Goal: Transaction & Acquisition: Book appointment/travel/reservation

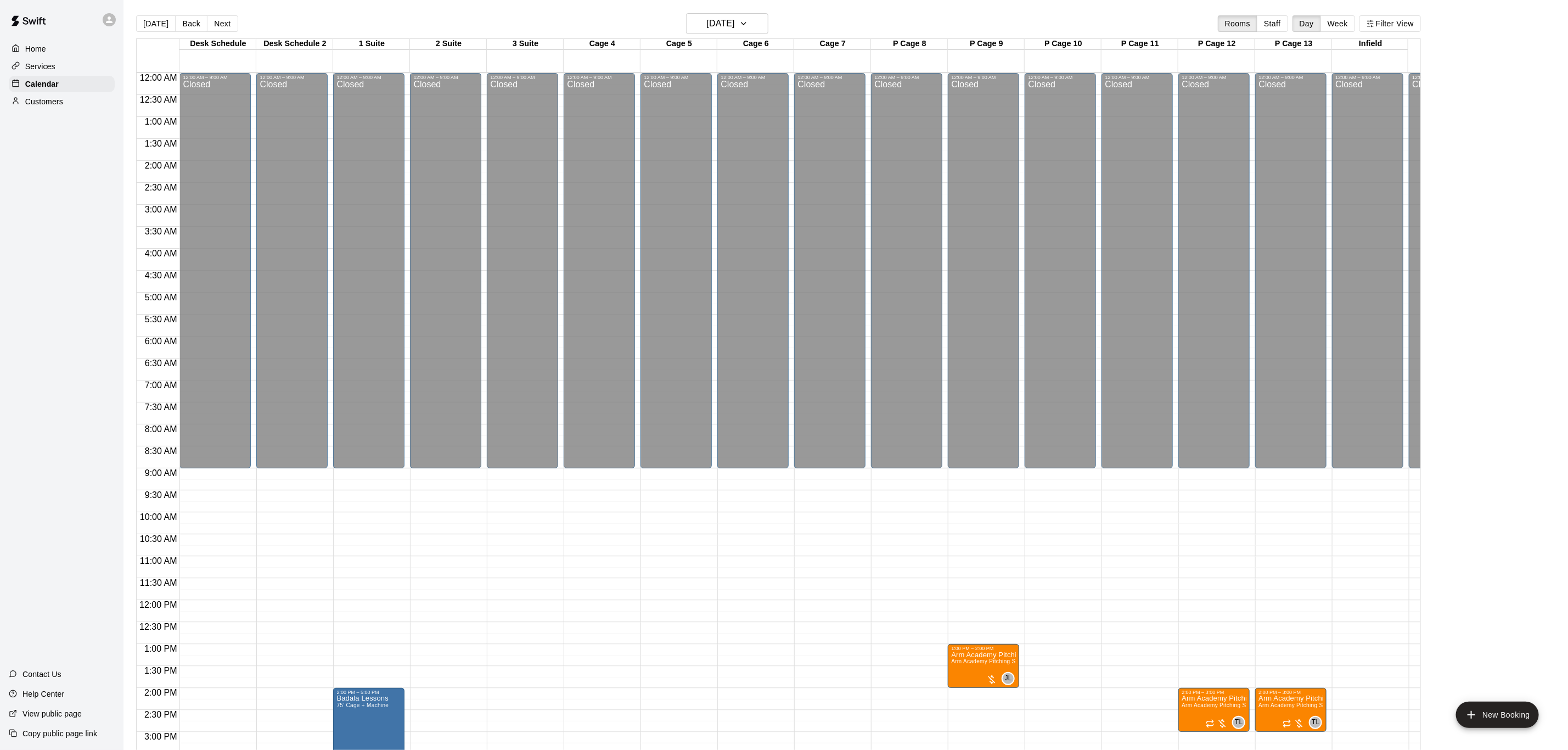
scroll to position [331, 0]
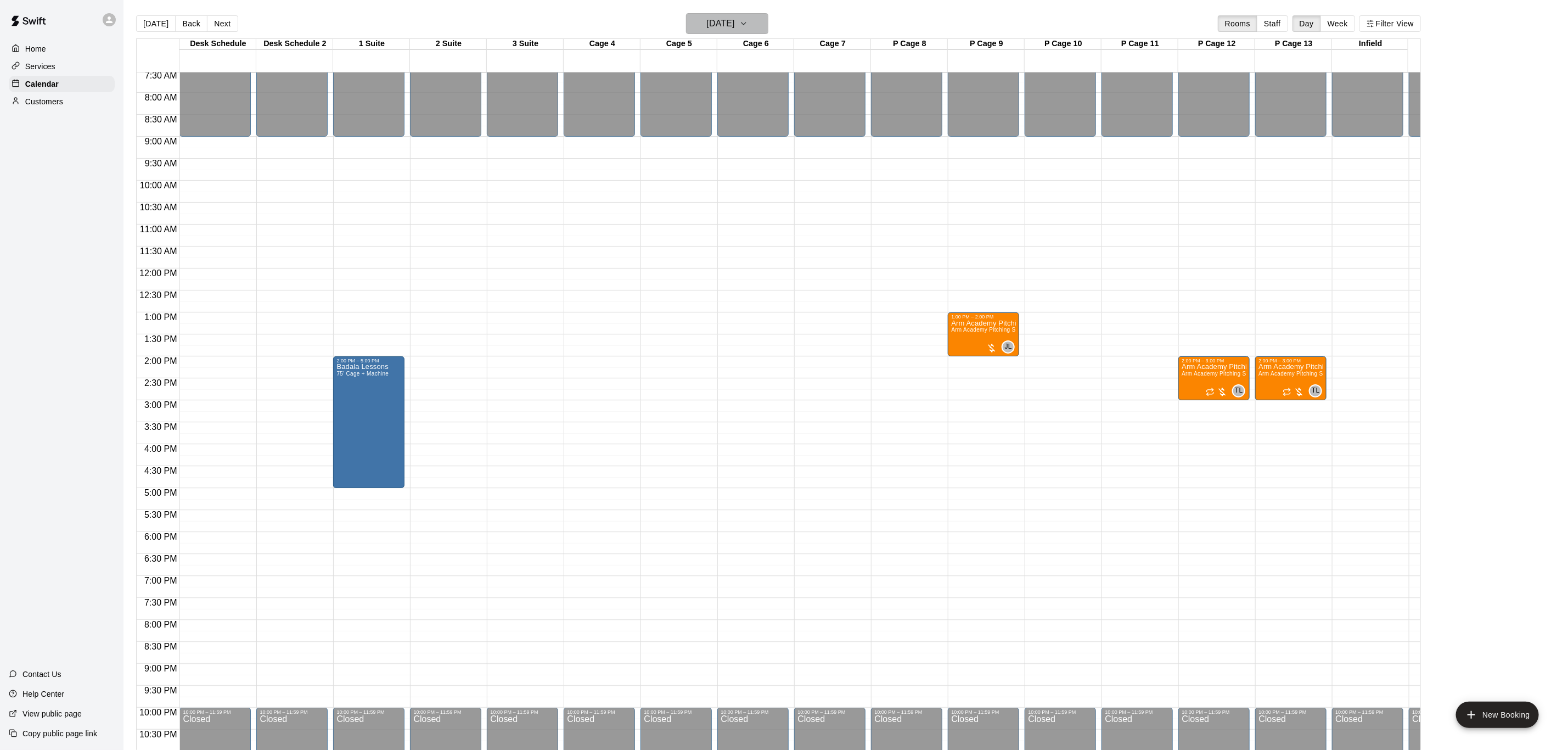
click at [733, 30] on h6 "[DATE]" at bounding box center [721, 23] width 28 height 15
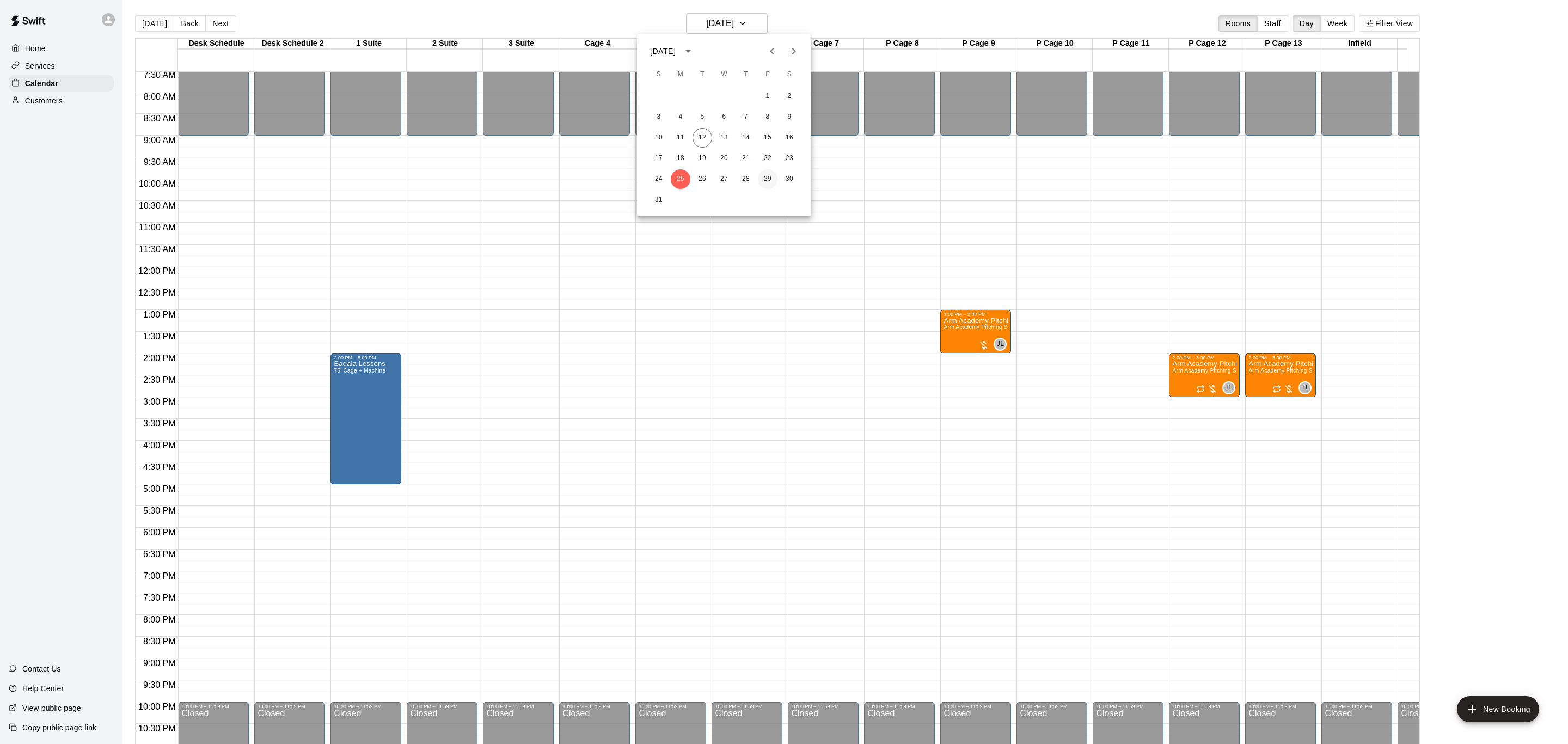
click at [763, 182] on button "29" at bounding box center [768, 179] width 19 height 19
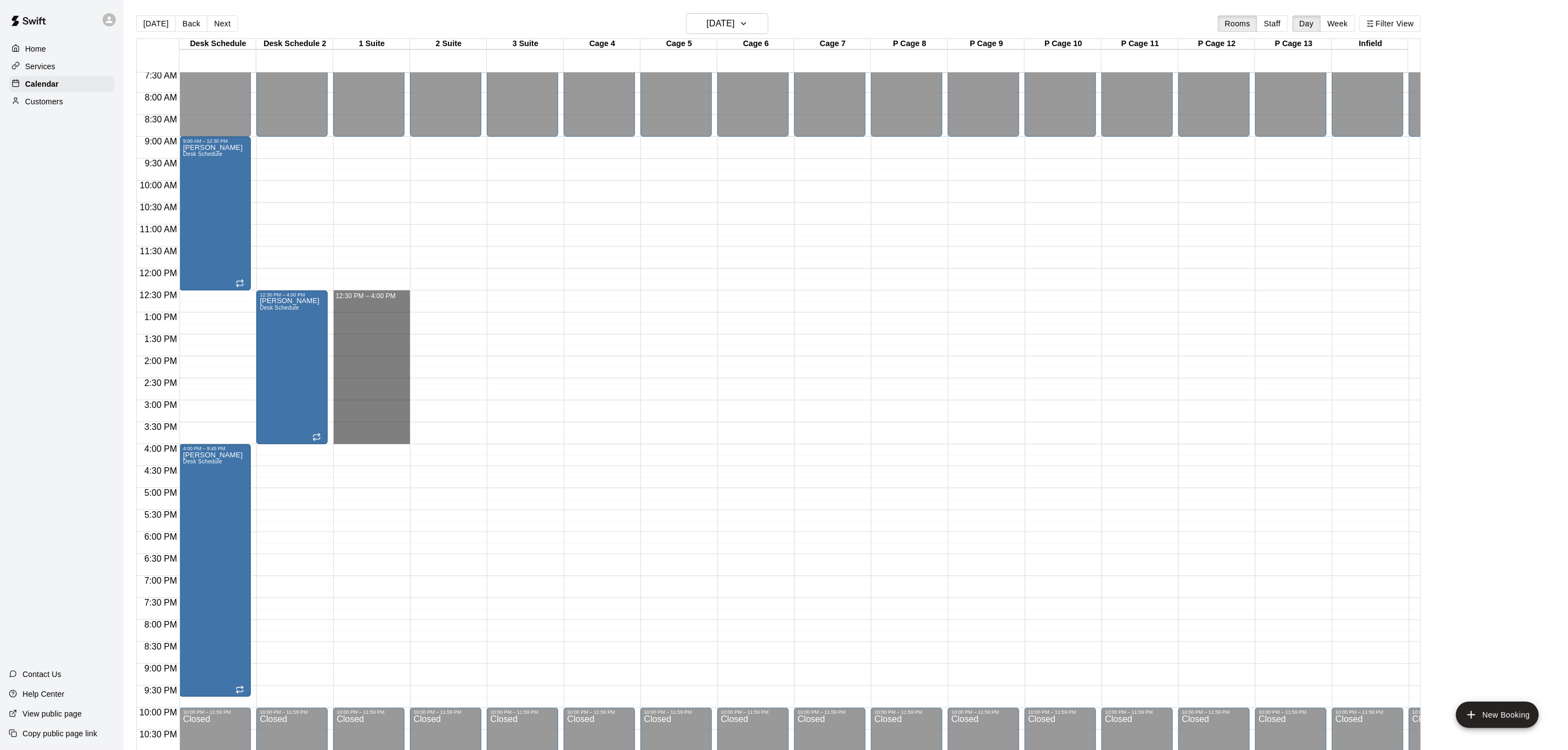
drag, startPoint x: 371, startPoint y: 294, endPoint x: 415, endPoint y: 437, distance: 149.6
click at [415, 437] on div "12:00 AM 12:30 AM 1:00 AM 1:30 AM 2:00 AM 2:30 AM 3:00 AM 3:30 AM 4:00 AM 4:30 …" at bounding box center [779, 417] width 1284 height 690
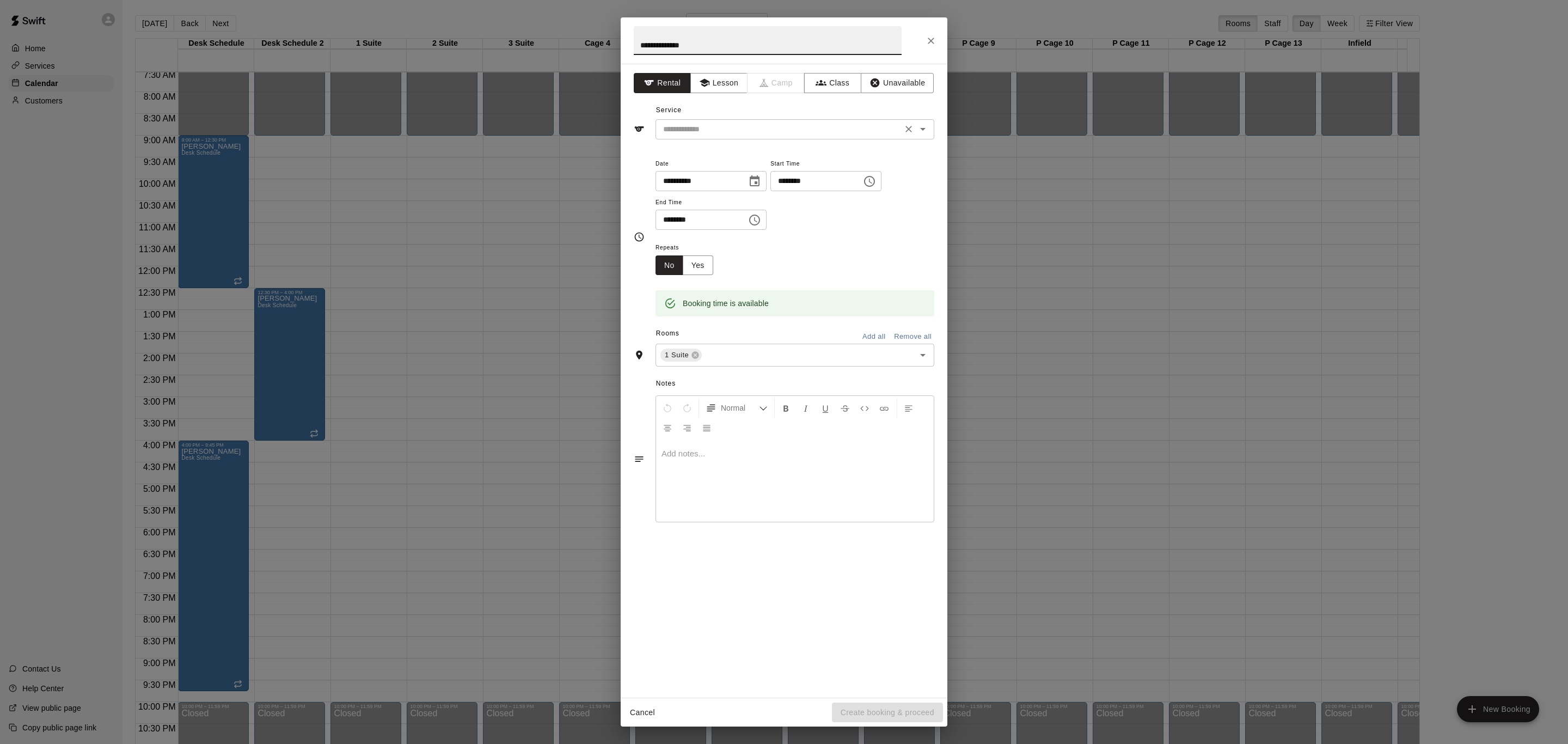
drag, startPoint x: 745, startPoint y: 121, endPoint x: 743, endPoint y: 127, distance: 6.3
click at [747, 122] on div "​" at bounding box center [795, 129] width 279 height 20
type input "**********"
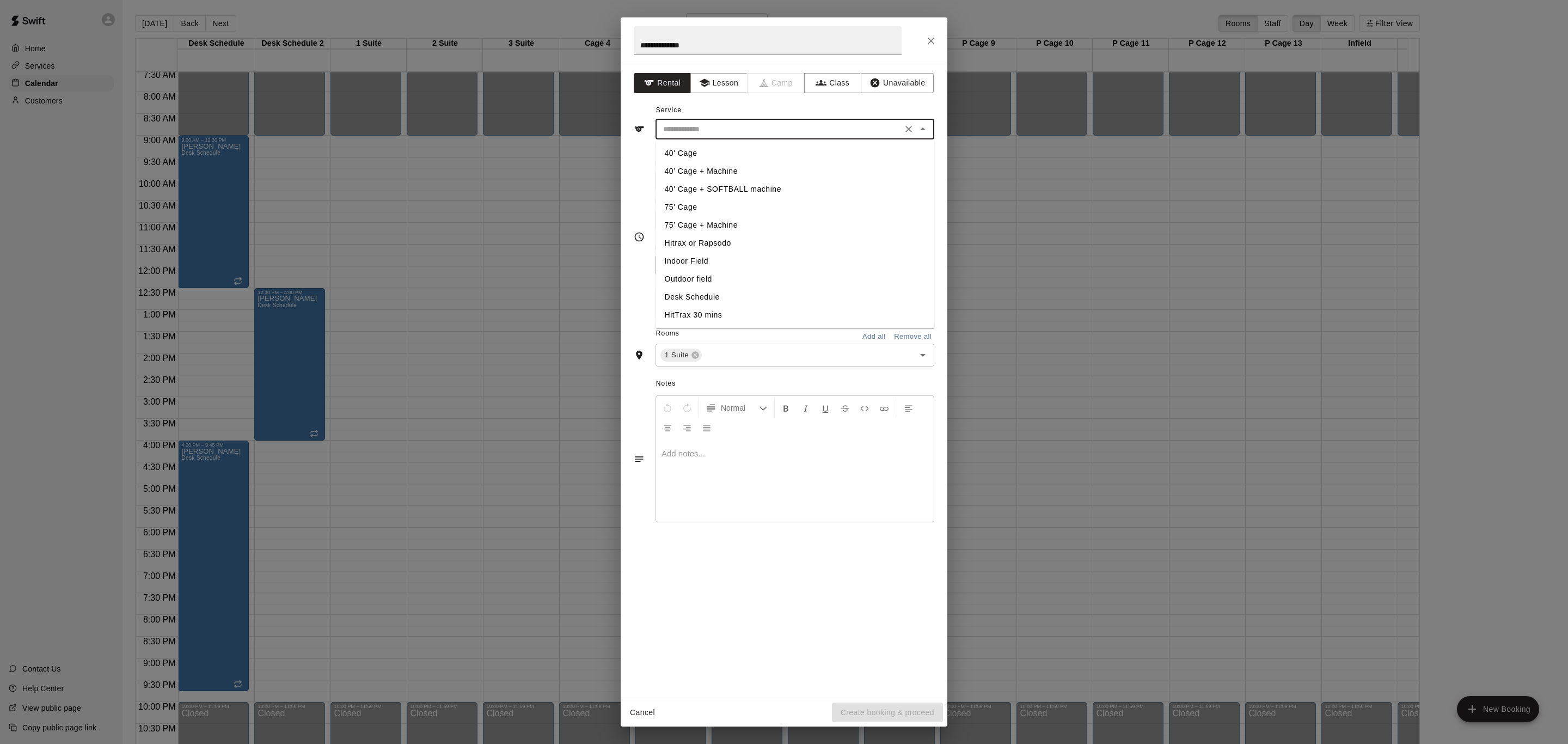
drag, startPoint x: 714, startPoint y: 223, endPoint x: 784, endPoint y: 384, distance: 175.6
click at [714, 224] on li "75’ Cage + Machine" at bounding box center [796, 225] width 279 height 18
type input "**********"
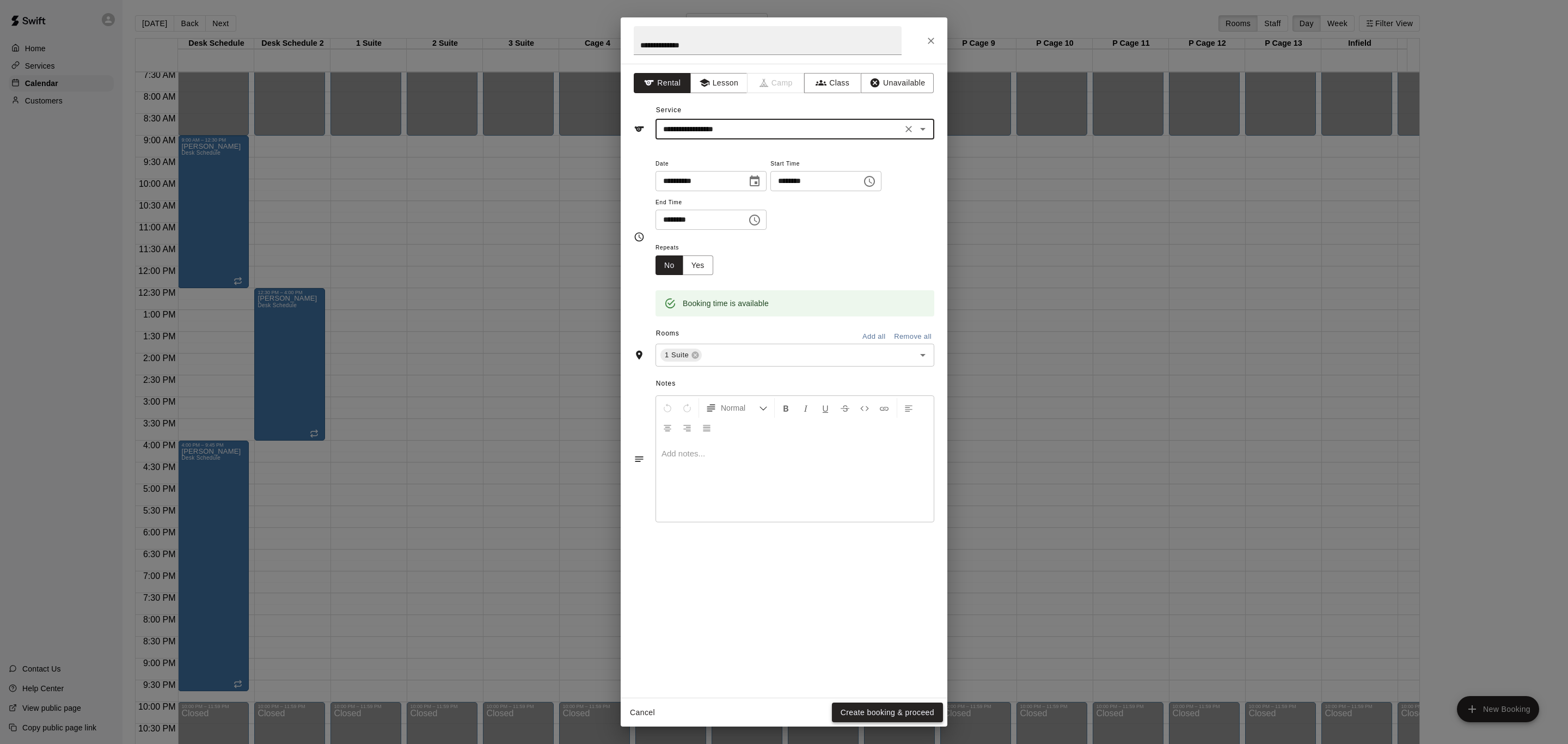
click at [879, 709] on button "Create booking & proceed" at bounding box center [887, 712] width 111 height 20
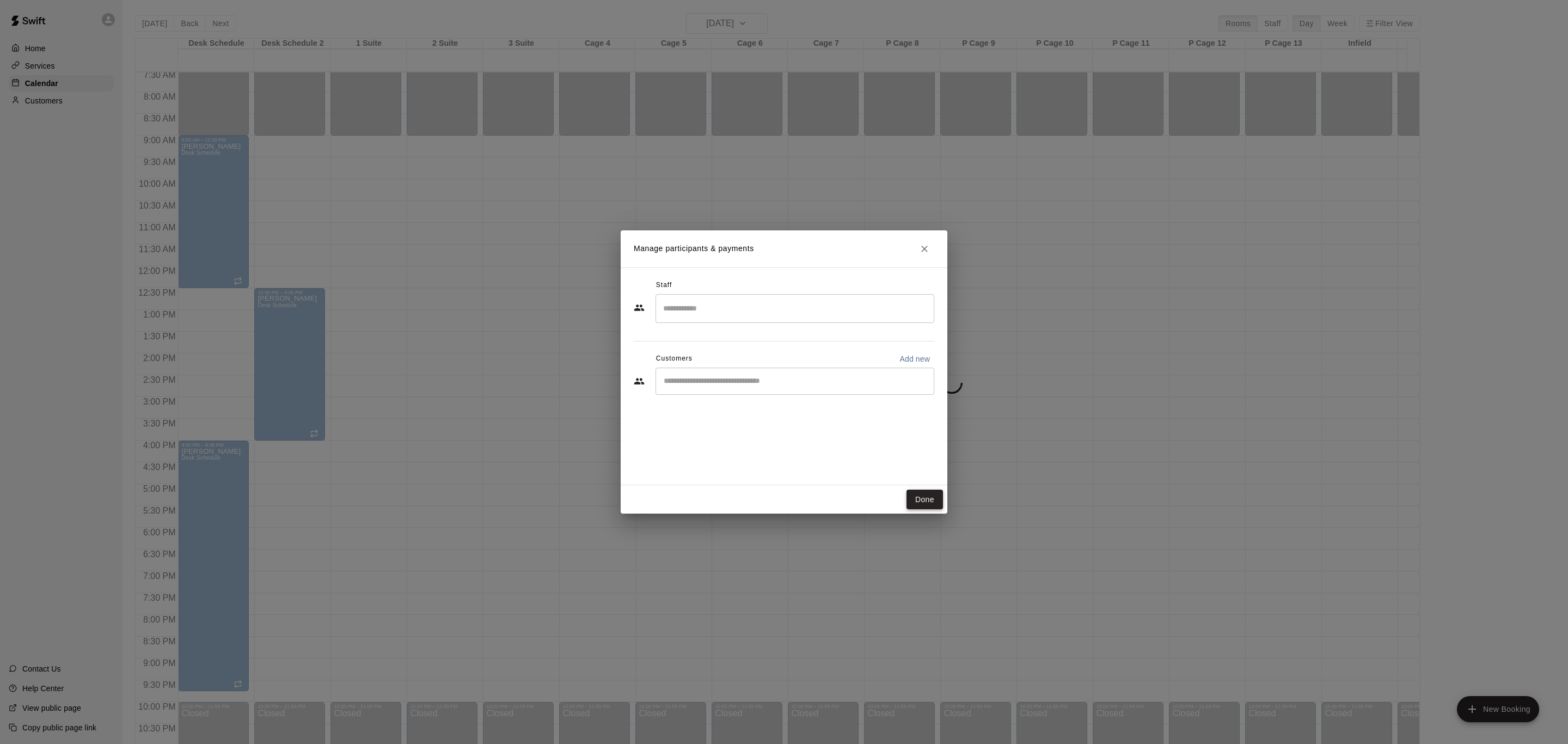
click at [917, 492] on button "Done" at bounding box center [925, 499] width 37 height 20
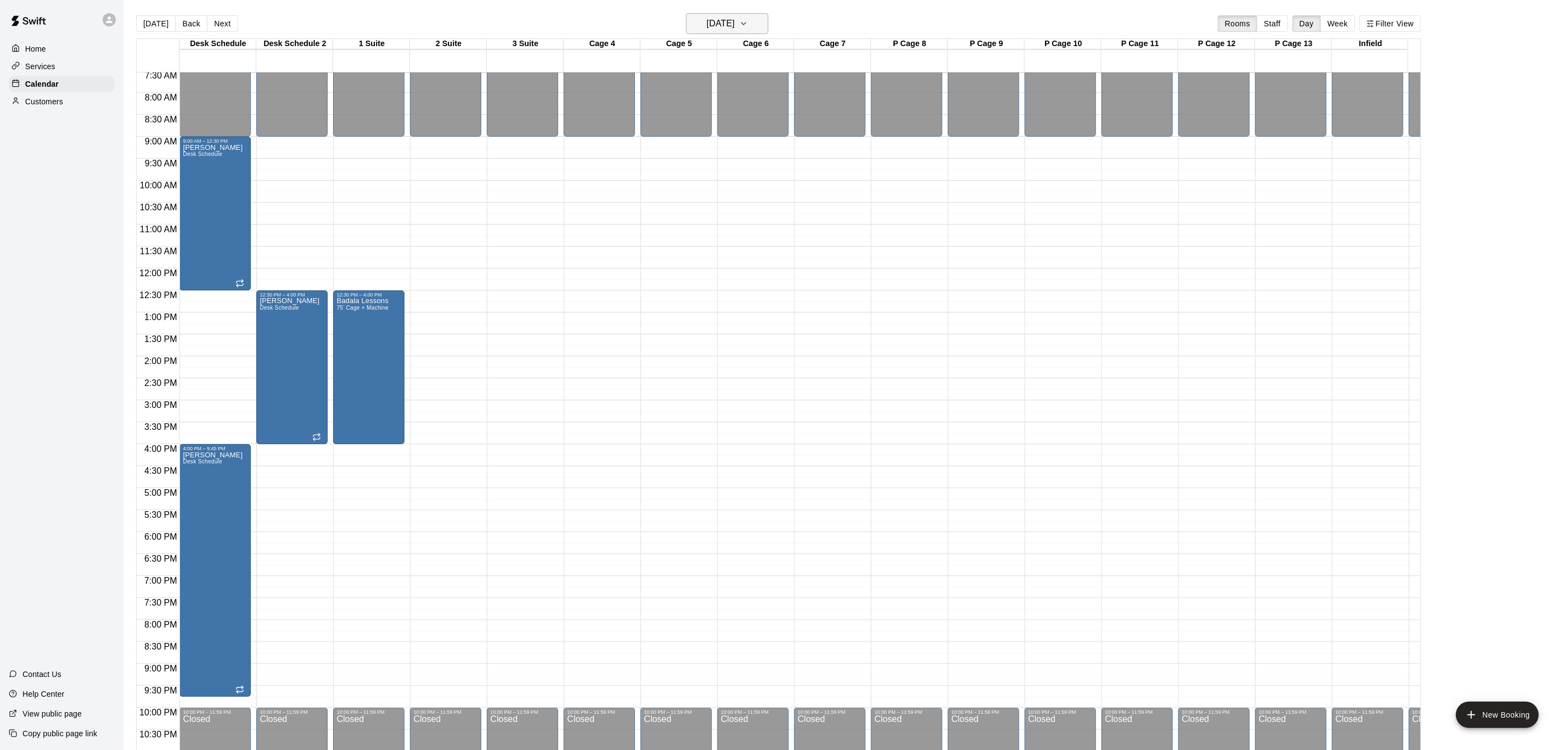
click at [753, 15] on button "[DATE]" at bounding box center [727, 23] width 82 height 21
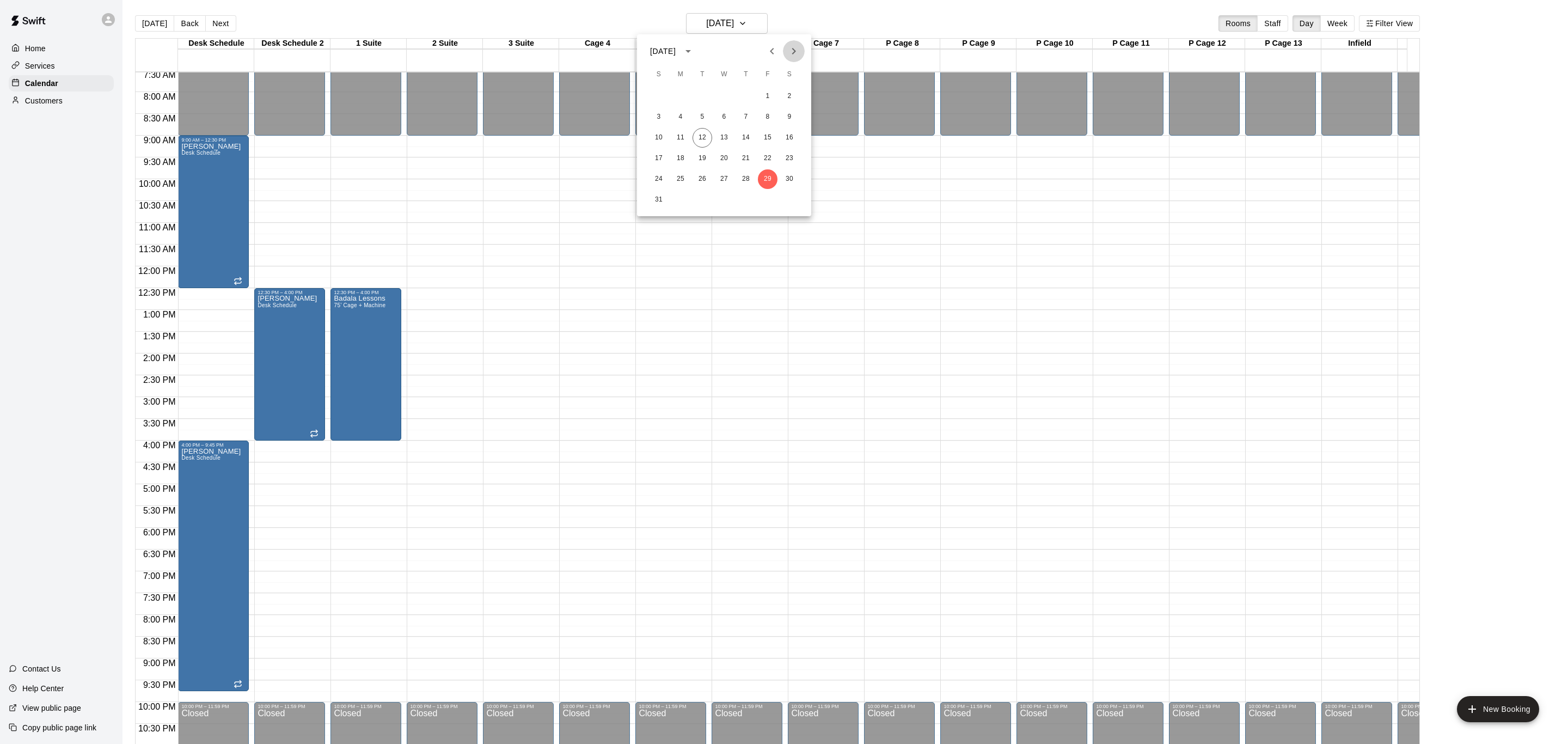
click at [794, 55] on icon "Next month" at bounding box center [793, 51] width 13 height 13
drag, startPoint x: 735, startPoint y: 18, endPoint x: 733, endPoint y: 23, distance: 5.4
click at [735, 21] on div at bounding box center [784, 372] width 1568 height 744
